Goal: Task Accomplishment & Management: Manage account settings

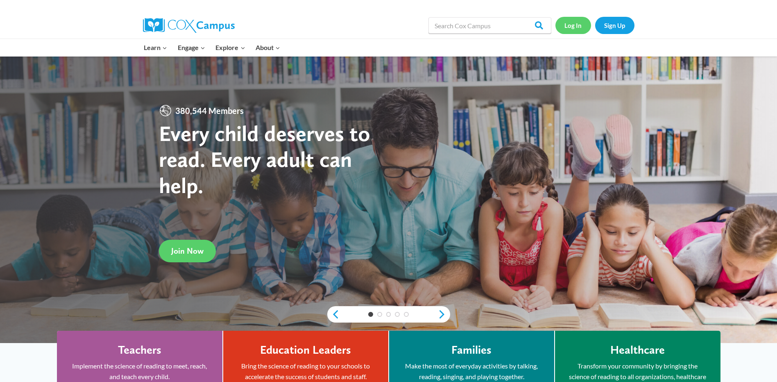
click at [572, 27] on link "Log In" at bounding box center [574, 25] width 36 height 17
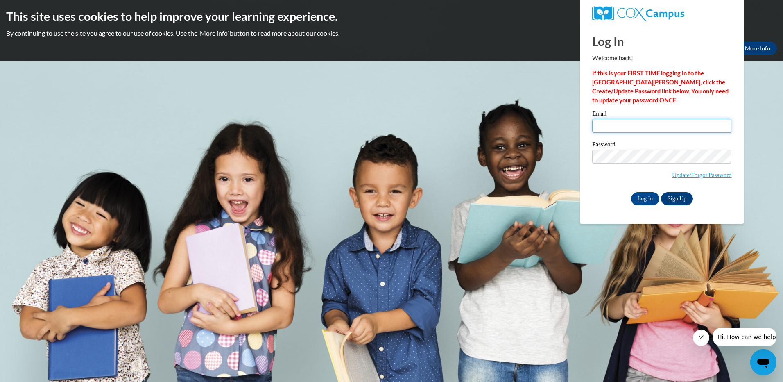
click at [606, 124] on input "Email" at bounding box center [661, 126] width 139 height 14
type input "[PERSON_NAME][EMAIL_ADDRESS][DOMAIN_NAME]"
click at [651, 197] on input "Log In" at bounding box center [645, 198] width 29 height 13
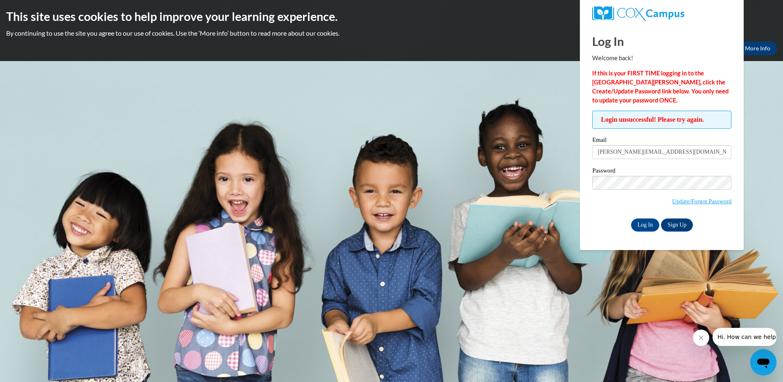
click at [592, 233] on div "Log In Welcome back! If this is your FIRST TIME logging in to the [GEOGRAPHIC_D…" at bounding box center [662, 137] width 176 height 225
click at [651, 222] on input "Log In" at bounding box center [645, 224] width 29 height 13
click at [630, 119] on span "Login unsuccessful! Please try again." at bounding box center [661, 120] width 139 height 18
click at [701, 199] on link "Update/Forgot Password" at bounding box center [701, 201] width 59 height 7
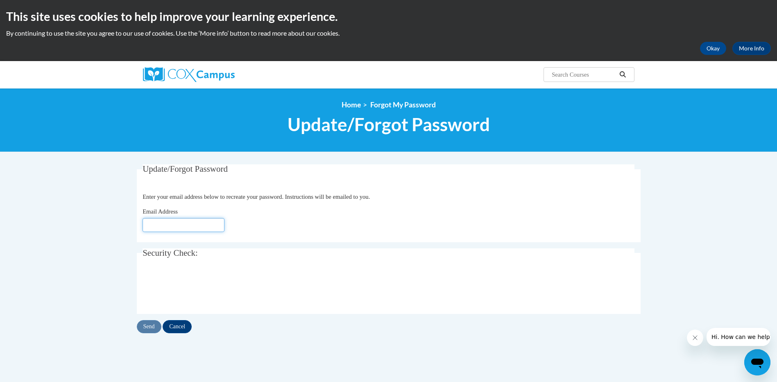
click at [172, 227] on input "Email Address" at bounding box center [184, 225] width 82 height 14
type input "[PERSON_NAME][EMAIL_ADDRESS][DOMAIN_NAME]"
click at [152, 324] on input "Send" at bounding box center [149, 326] width 25 height 13
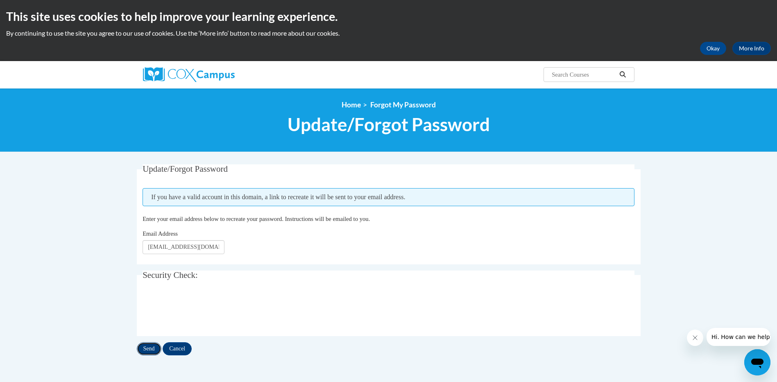
click at [152, 348] on input "Send" at bounding box center [149, 348] width 25 height 13
drag, startPoint x: 720, startPoint y: 198, endPoint x: 715, endPoint y: 197, distance: 5.3
click at [718, 197] on body "This site uses cookies to help improve your learning experience. By continuing …" at bounding box center [388, 282] width 777 height 565
click at [190, 247] on input "[PERSON_NAME][EMAIL_ADDRESS][DOMAIN_NAME]" at bounding box center [184, 247] width 82 height 14
type input "[PERSON_NAME][EMAIL_ADDRESS][DOMAIN_NAME]"
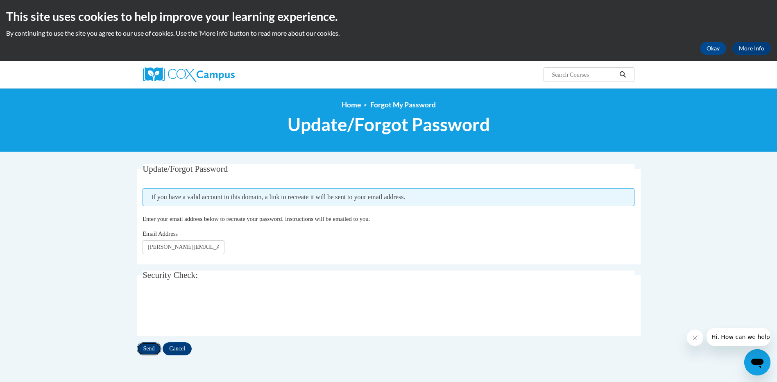
click at [152, 347] on input "Send" at bounding box center [149, 348] width 25 height 13
